Goal: Task Accomplishment & Management: Use online tool/utility

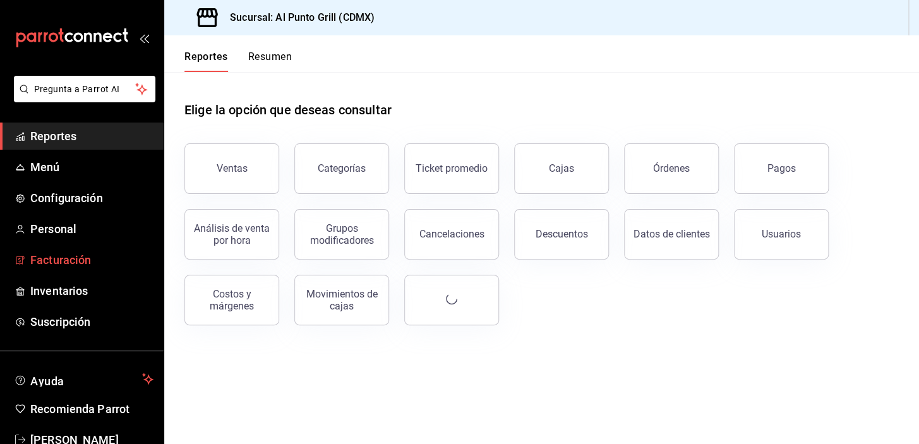
click at [96, 260] on span "Facturación" at bounding box center [91, 260] width 123 height 17
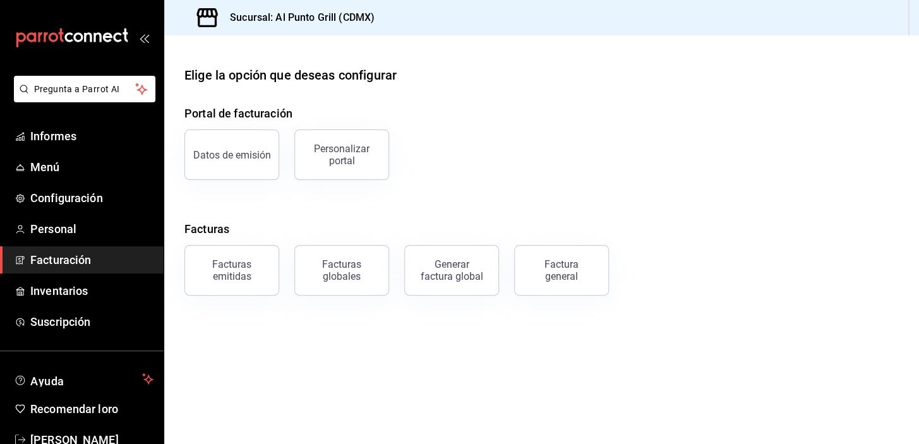
click at [549, 269] on div "Factura general" at bounding box center [561, 270] width 63 height 24
click at [549, 269] on html "Pregunta a Parrot AI Informes Menú Configuración Personal Facturación Inventari…" at bounding box center [459, 222] width 919 height 444
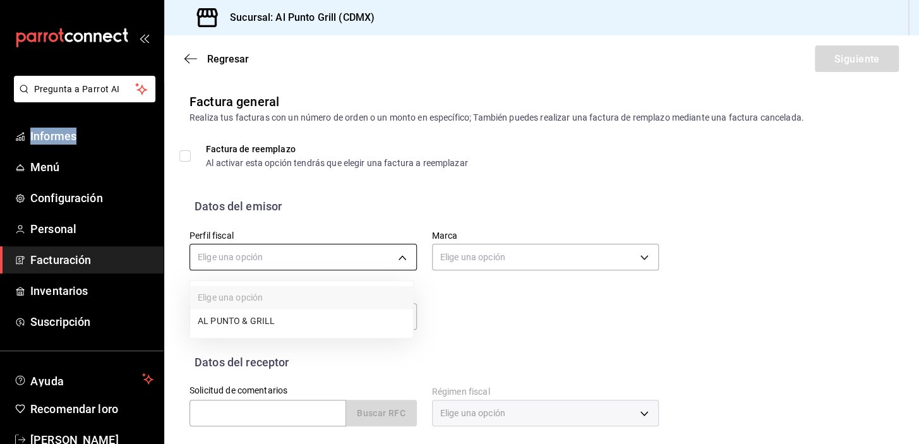
click at [405, 256] on body "Pregunta a Parrot AI Informes Menú Configuración Personal Facturación Inventari…" at bounding box center [459, 222] width 919 height 444
click at [258, 317] on font "AL PUNTO Y PARRILLA" at bounding box center [244, 322] width 93 height 14
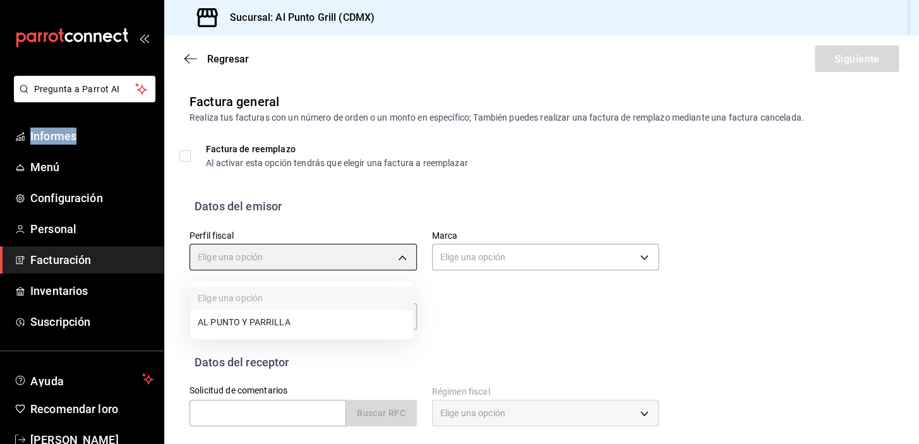
type input "711c2bc8-79b3-43e0-95de-ea7f23beadbf"
type input "359452a4-77df-4a2a-96d1-dbb27ae34e49"
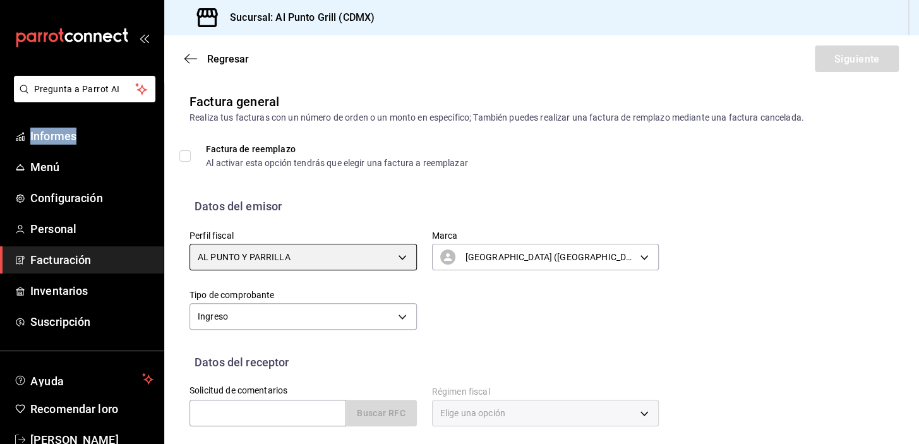
scroll to position [114, 0]
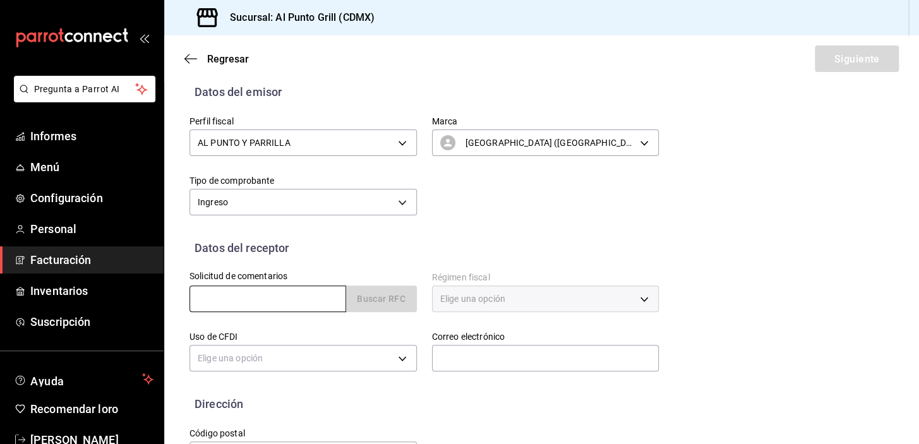
click at [257, 293] on input "text" at bounding box center [268, 299] width 157 height 27
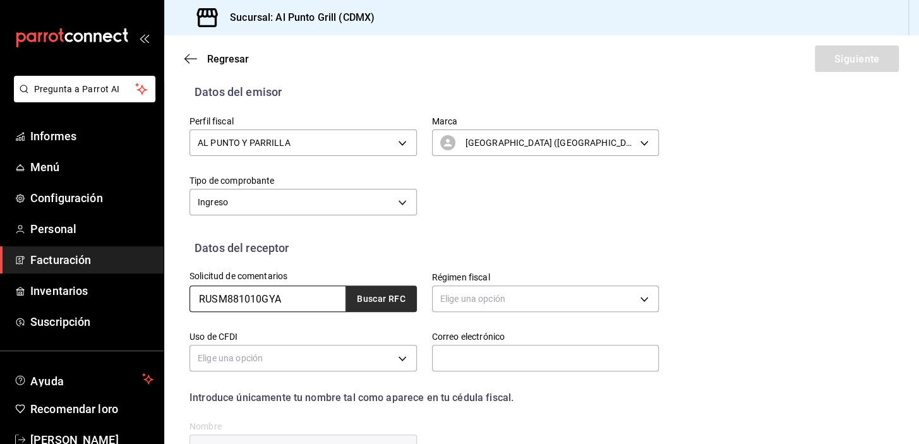
type input "RUSM881010GYA"
click at [384, 296] on font "Buscar RFC" at bounding box center [381, 299] width 49 height 10
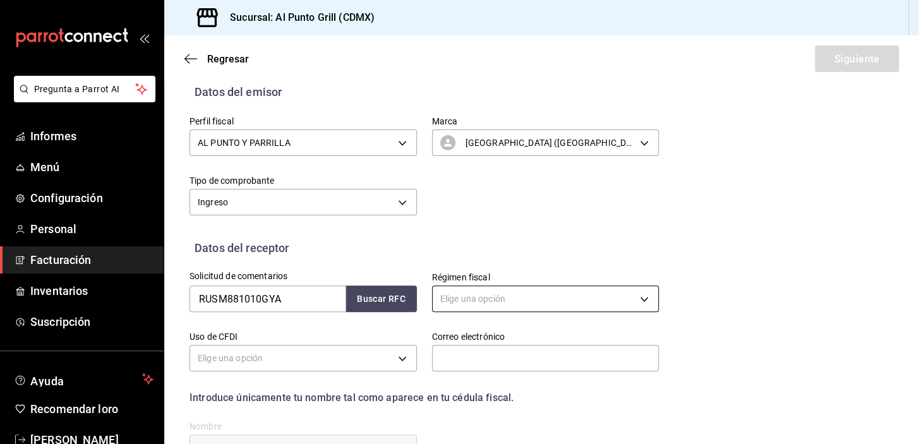
click at [464, 296] on body "Pregunta a Parrot AI Informes Menú Configuración Personal Facturación Inventari…" at bounding box center [459, 222] width 919 height 444
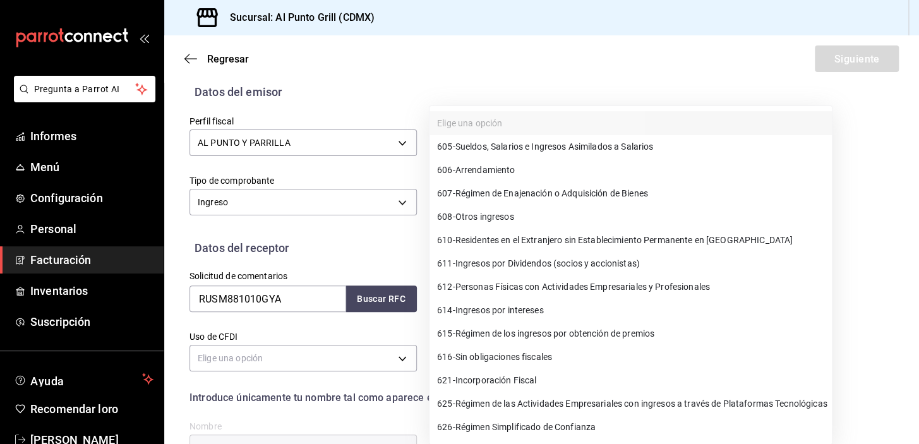
click at [623, 286] on font "Personas Físicas con Actividades Empresariales y Profesionales" at bounding box center [583, 287] width 255 height 10
type input "612"
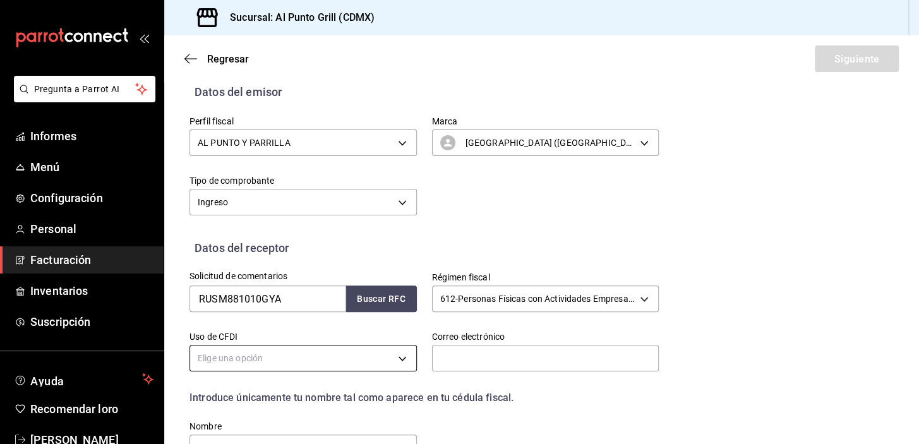
click at [240, 356] on body "Pregunta a Parrot AI Informes Menú Configuración Personal Facturación Inventari…" at bounding box center [459, 222] width 919 height 444
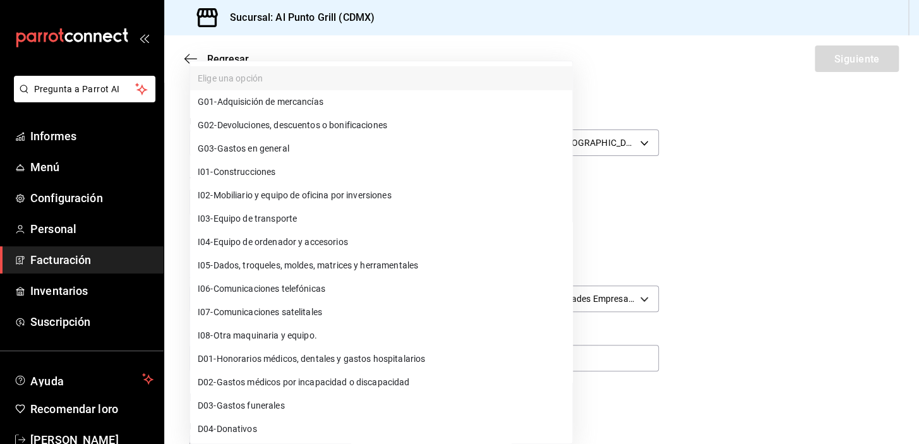
click at [231, 149] on font "Gastos en general" at bounding box center [253, 148] width 72 height 10
type input "G03"
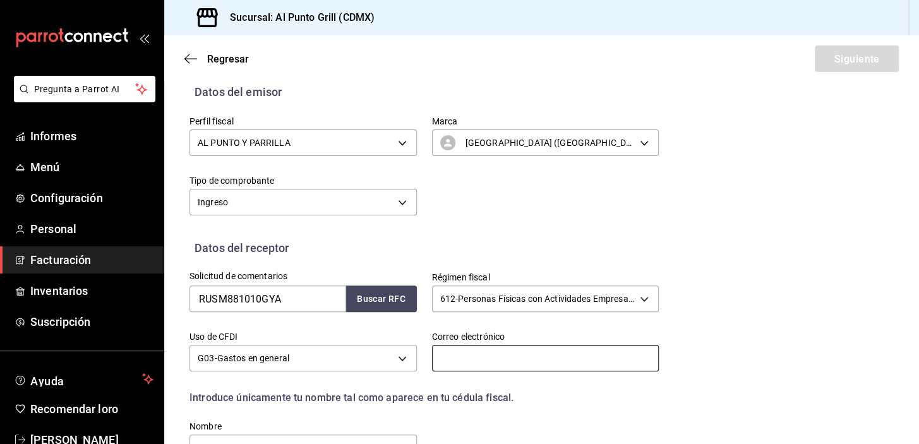
click at [463, 360] on input "text" at bounding box center [546, 358] width 228 height 27
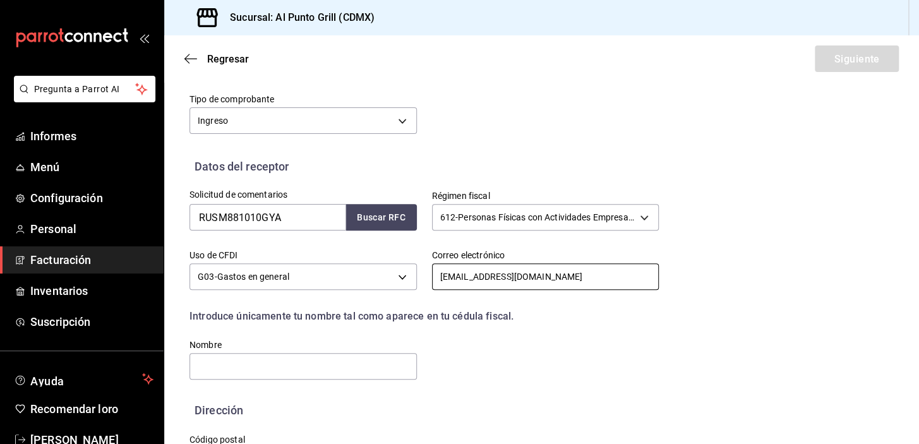
scroll to position [248, 0]
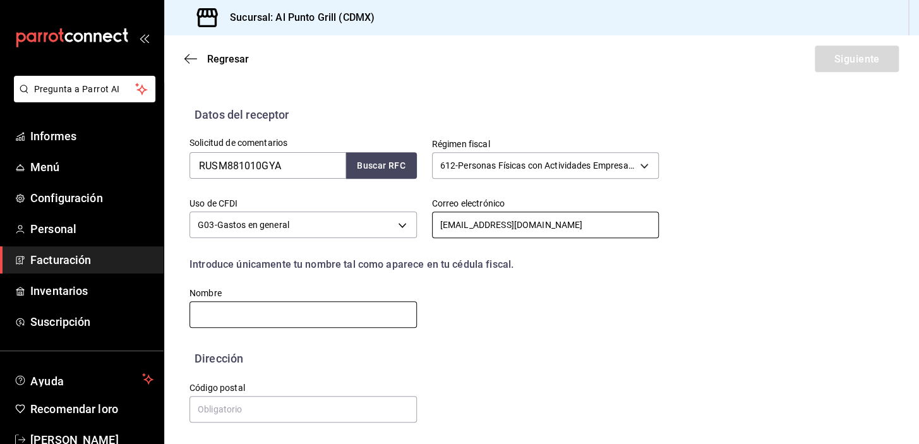
type input "[EMAIL_ADDRESS][DOMAIN_NAME]"
click at [338, 313] on input "text" at bounding box center [304, 314] width 228 height 27
type input "[PERSON_NAME]"
click at [466, 331] on div "Solicitud de comentarios RUSM881010GYA Buscar RFC Régimen fiscal 612 - Personas…" at bounding box center [542, 236] width 705 height 227
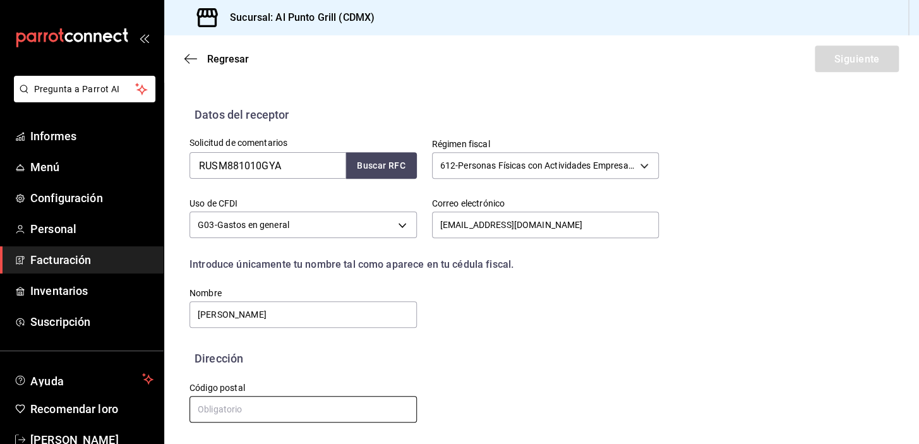
click at [274, 411] on input "text" at bounding box center [304, 409] width 228 height 27
type input "54473"
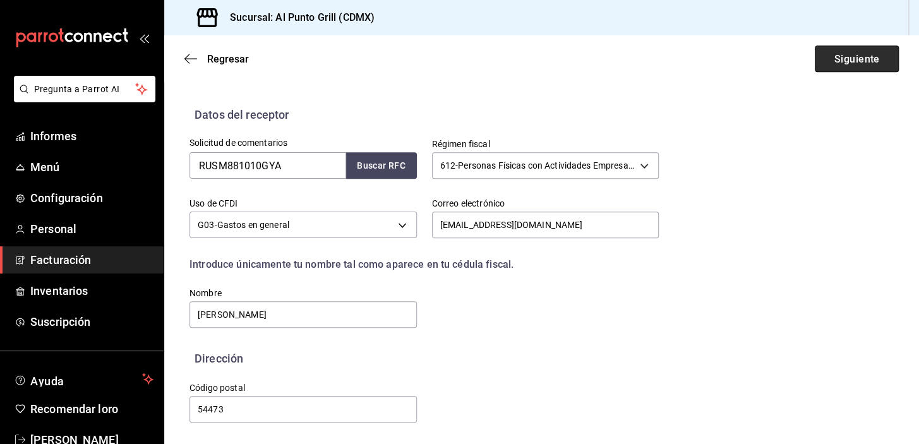
click at [866, 56] on font "Siguiente" at bounding box center [857, 58] width 46 height 12
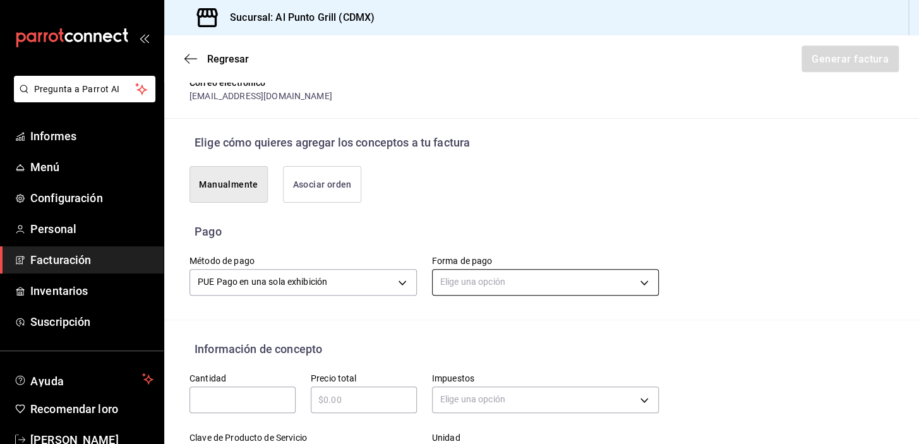
click at [596, 282] on body "Pregunta a Parrot AI Informes Menú Configuración Personal Facturación Inventari…" at bounding box center [459, 222] width 919 height 444
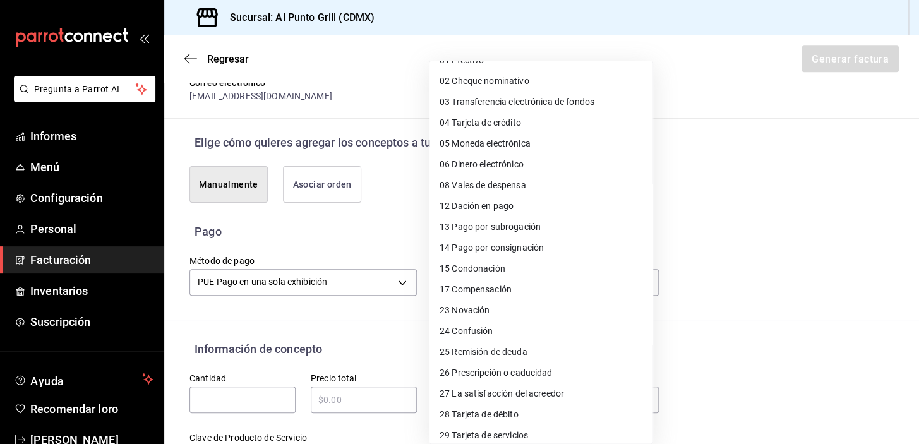
scroll to position [57, 0]
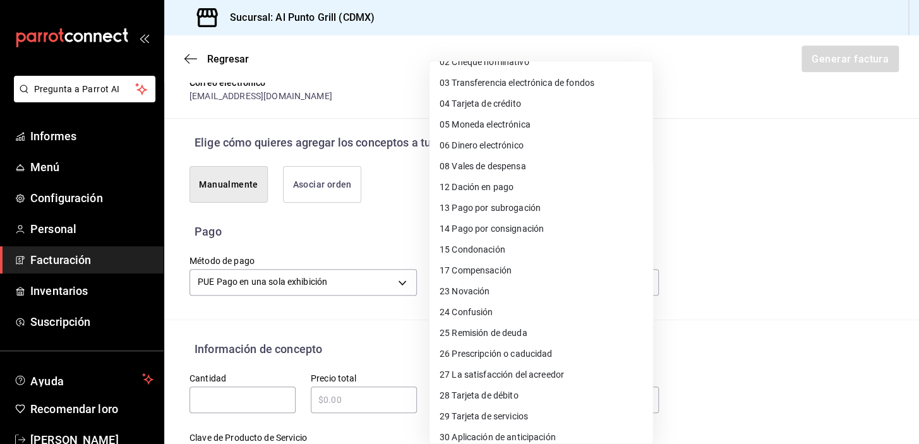
click at [502, 392] on font "Tarjeta de débito" at bounding box center [485, 396] width 66 height 10
type input "28"
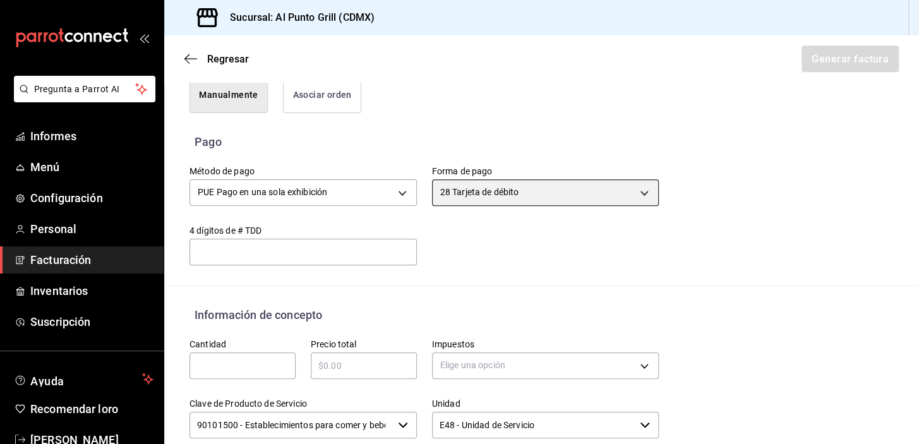
scroll to position [363, 0]
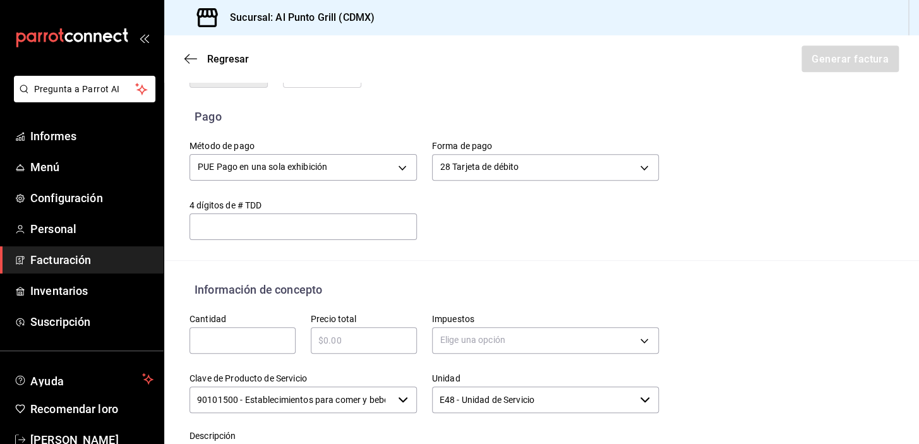
click at [243, 335] on input "text" at bounding box center [243, 340] width 106 height 15
type input "1"
click at [387, 333] on input "text" at bounding box center [364, 340] width 106 height 15
type input "$786.00"
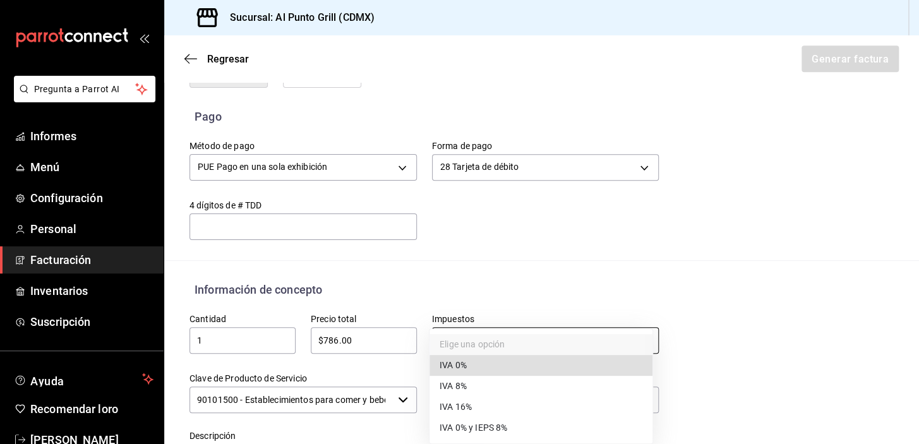
click at [456, 344] on body "Pregunta a Parrot AI Informes Menú Configuración Personal Facturación Inventari…" at bounding box center [459, 222] width 919 height 444
click at [464, 404] on font "IVA 16%" at bounding box center [456, 408] width 32 height 10
type input "IVA_16"
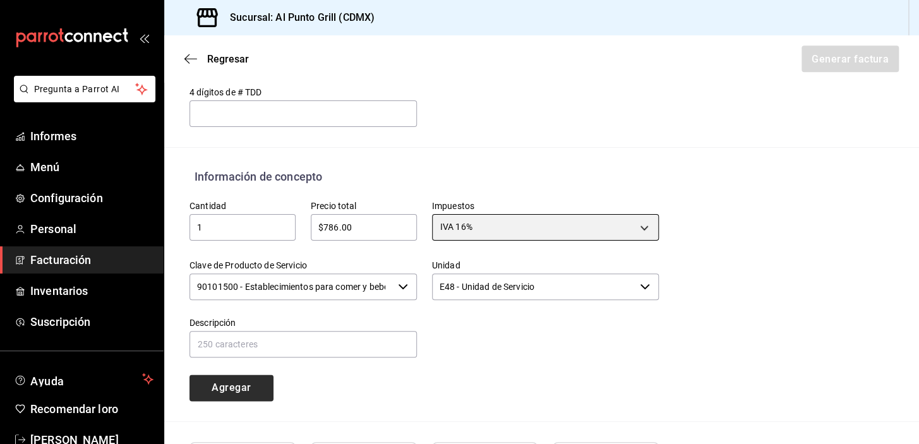
scroll to position [478, 0]
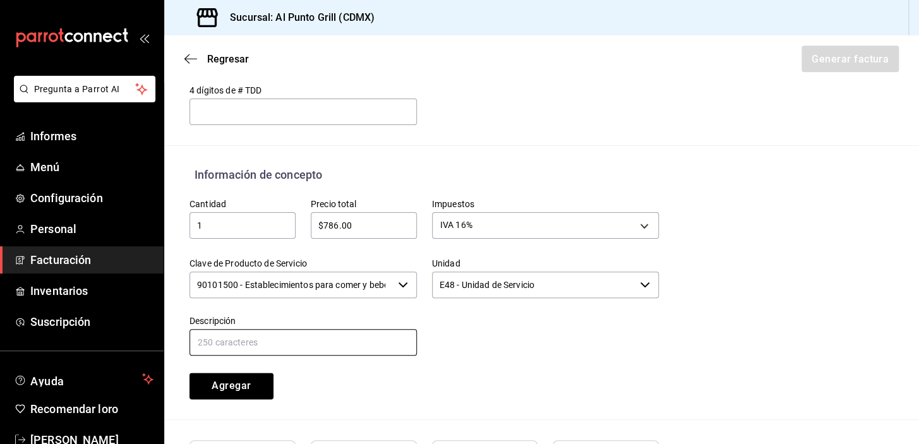
click at [278, 341] on input "text" at bounding box center [304, 342] width 228 height 27
type input "CONSUMO DE ALIMENTOS Y BEBIDAS"
click at [239, 377] on button "Agregar" at bounding box center [232, 386] width 84 height 27
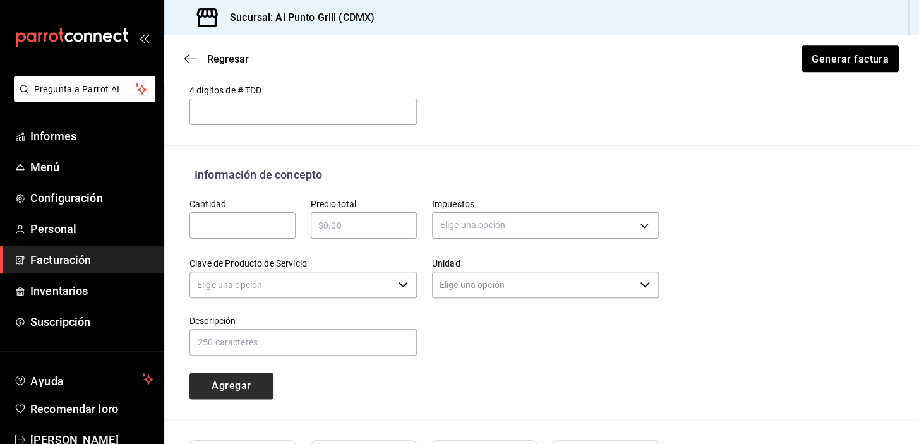
type input "90101500 - Establecimientos para comer y beber"
type input "E48 - Unidad de Servicio"
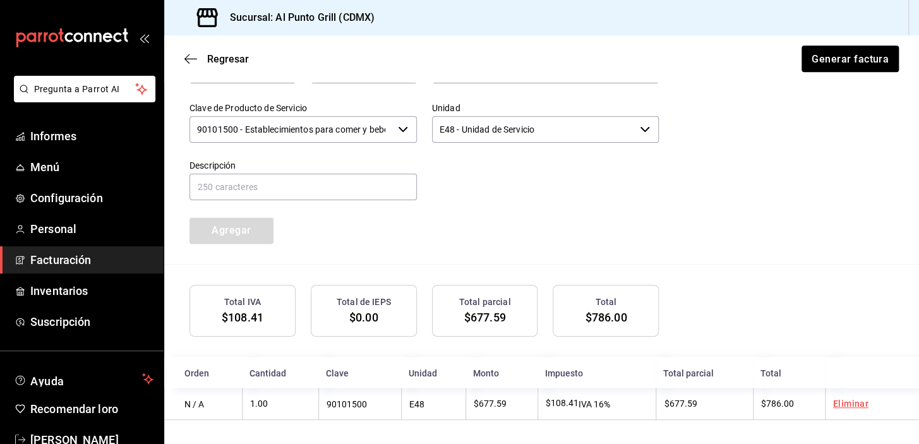
scroll to position [635, 0]
click at [821, 58] on font "Generar factura" at bounding box center [849, 58] width 77 height 12
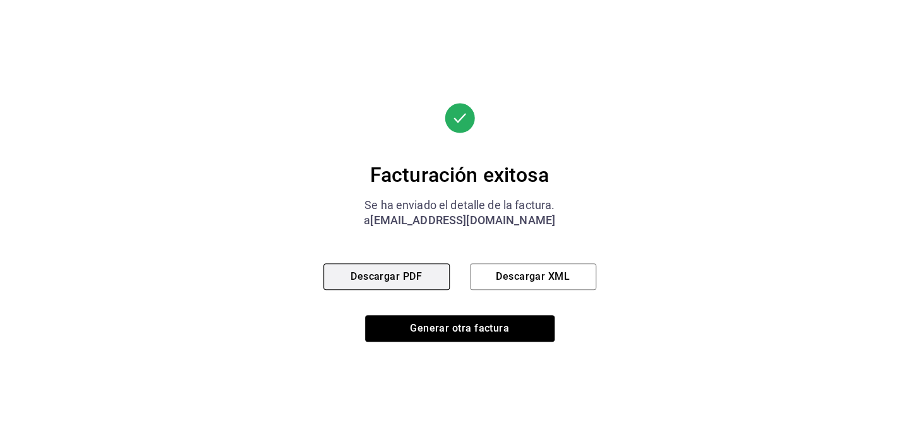
click at [408, 273] on font "Descargar PDF" at bounding box center [386, 276] width 71 height 12
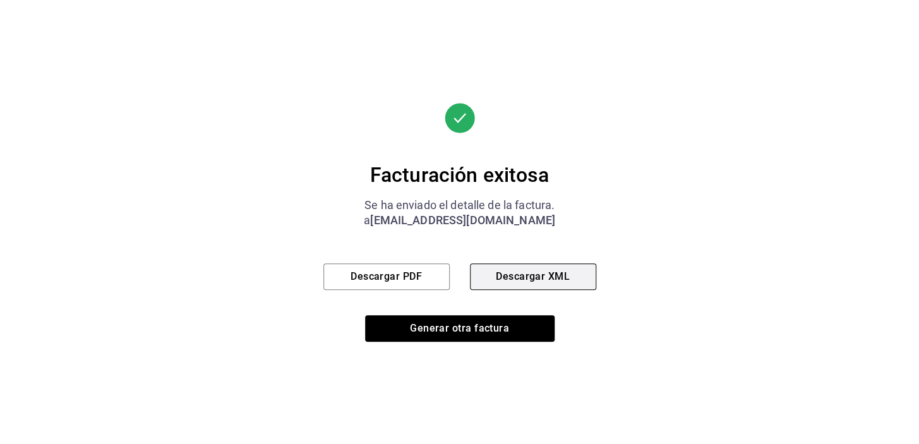
click at [492, 269] on button "Descargar XML" at bounding box center [533, 277] width 126 height 27
